Goal: Navigation & Orientation: Find specific page/section

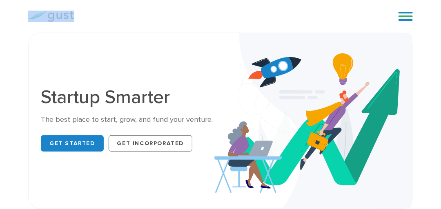
drag, startPoint x: -2, startPoint y: 69, endPoint x: -2, endPoint y: 9, distance: 60.0
click at [228, 42] on img at bounding box center [313, 121] width 198 height 176
click at [228, 43] on img at bounding box center [313, 121] width 198 height 176
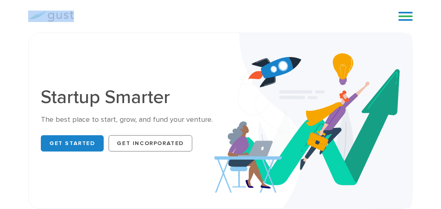
click at [228, 43] on img at bounding box center [313, 121] width 198 height 176
click at [399, 35] on img at bounding box center [313, 121] width 198 height 176
click at [400, 20] on link at bounding box center [405, 16] width 14 height 12
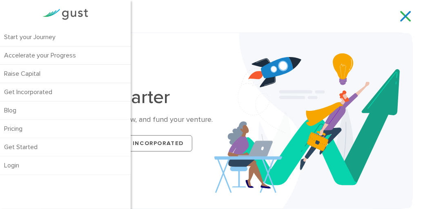
click at [429, 77] on div "Startup Smarter The best place to start, grow, and fund your venture. Get Start…" at bounding box center [220, 121] width 441 height 177
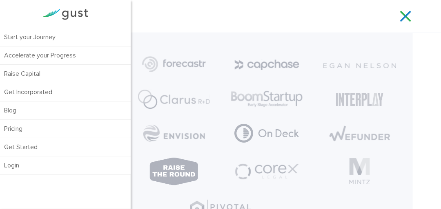
scroll to position [1713, 0]
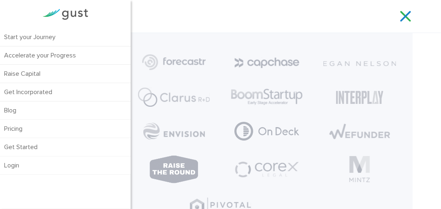
click at [429, 77] on main "Startup Smarter The best place to start, grow, and fund your venture. Get Start…" at bounding box center [220, 35] width 441 height 3432
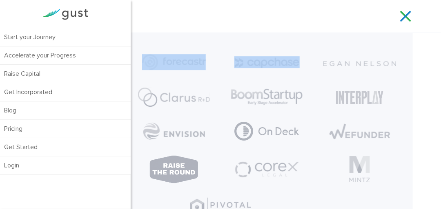
drag, startPoint x: 429, startPoint y: 77, endPoint x: 408, endPoint y: 18, distance: 62.7
click at [408, 18] on body "Start your Journey Accelerate your Progress Raise Capital Get Incorporated Blog…" at bounding box center [220, 97] width 441 height 3620
click at [408, 18] on link at bounding box center [405, 16] width 14 height 12
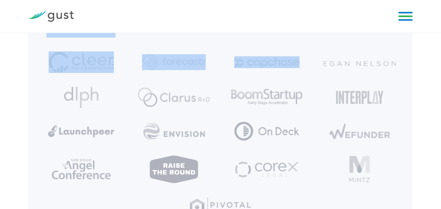
click at [408, 18] on link at bounding box center [405, 16] width 14 height 12
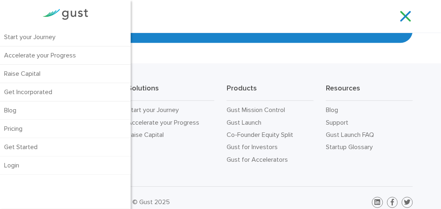
scroll to position [3444, 0]
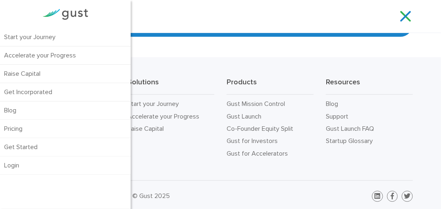
drag, startPoint x: 408, startPoint y: 18, endPoint x: 15, endPoint y: 175, distance: 423.0
click at [1, 12] on div at bounding box center [65, 14] width 131 height 28
